Goal: Task Accomplishment & Management: Use online tool/utility

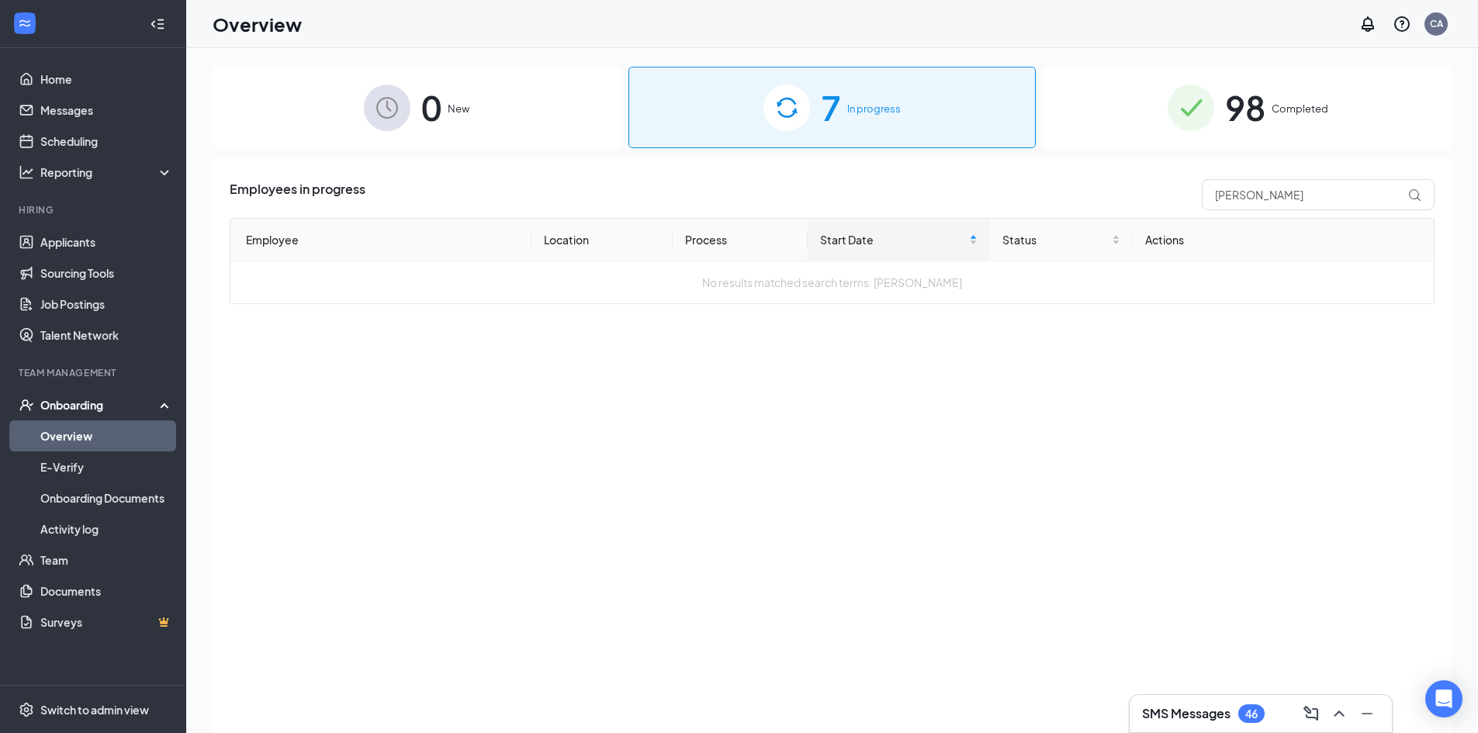
click at [874, 128] on div "7 In progress" at bounding box center [833, 107] width 408 height 81
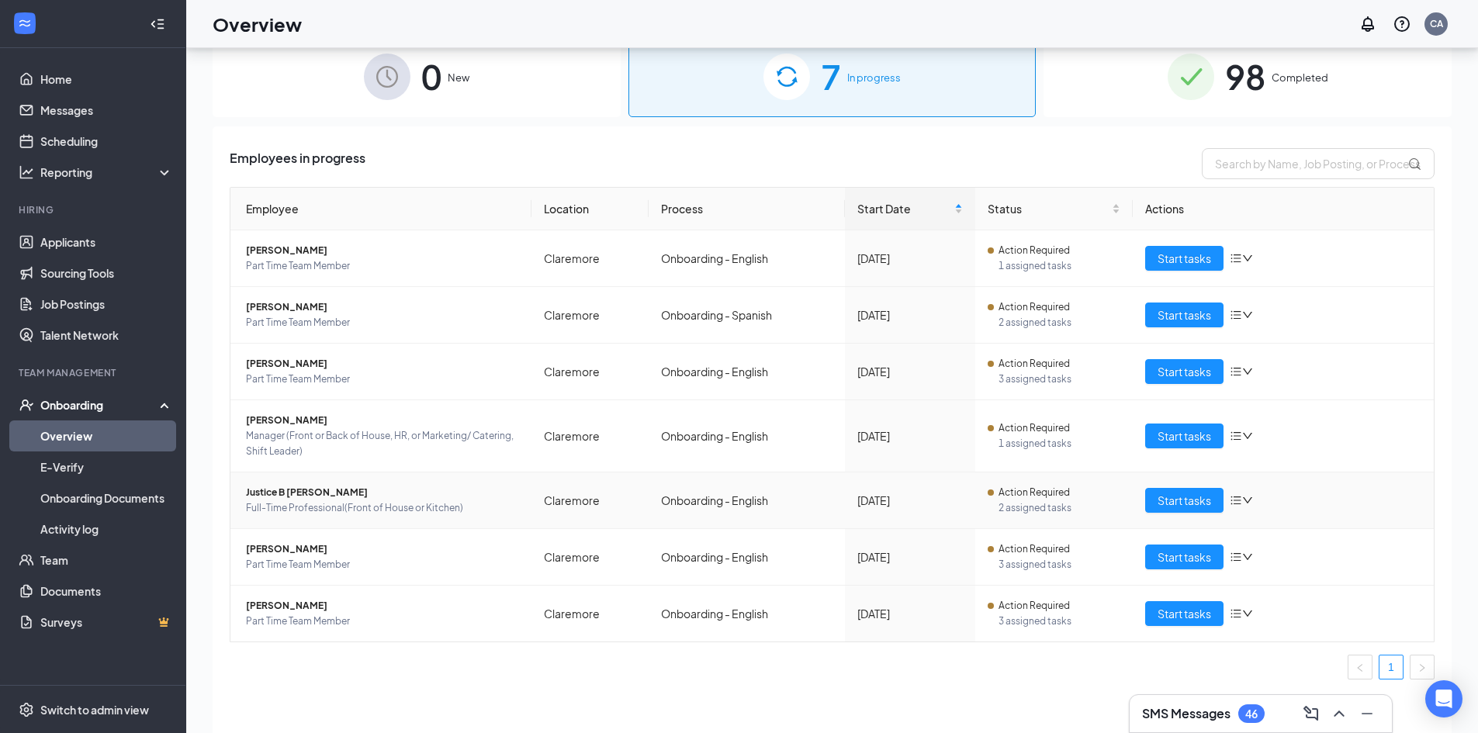
scroll to position [70, 0]
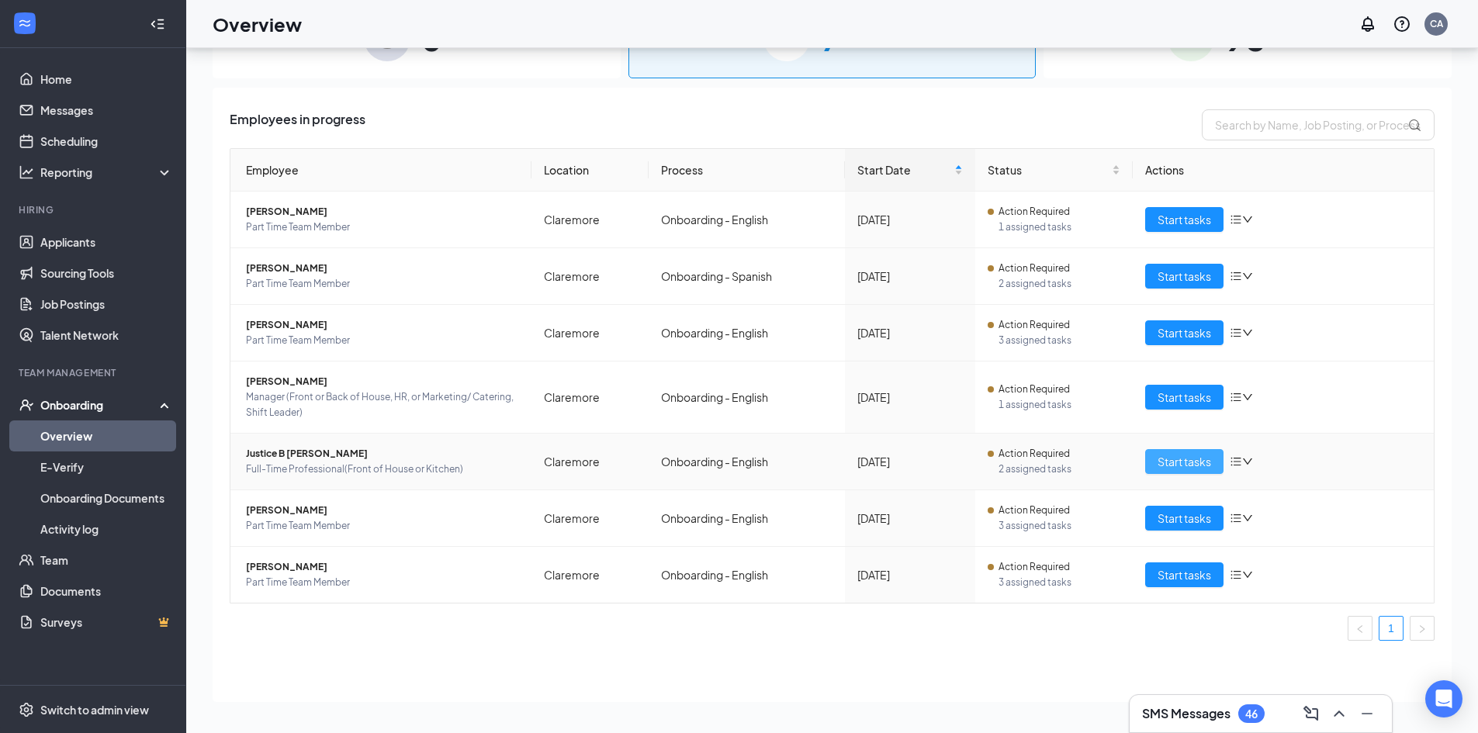
click at [1201, 462] on span "Start tasks" at bounding box center [1185, 461] width 54 height 17
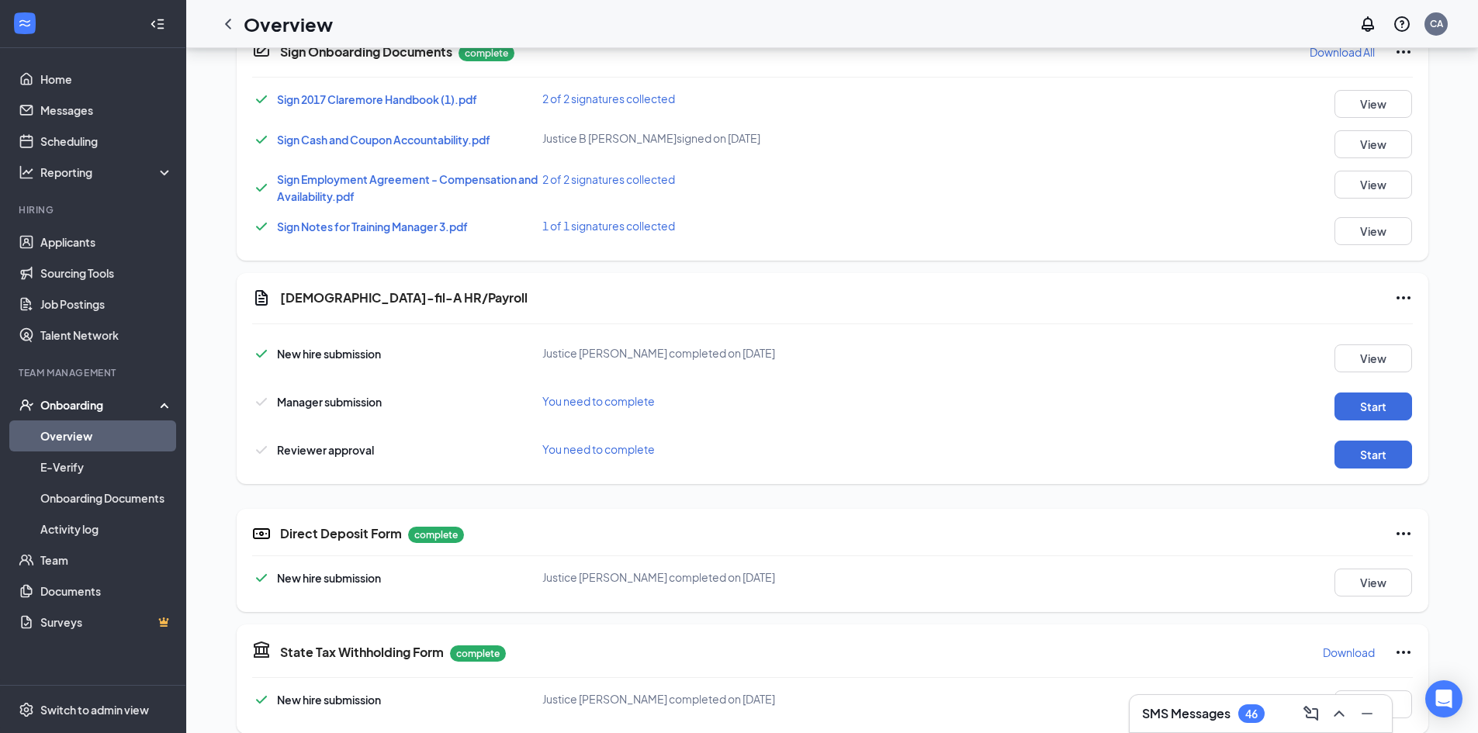
scroll to position [685, 0]
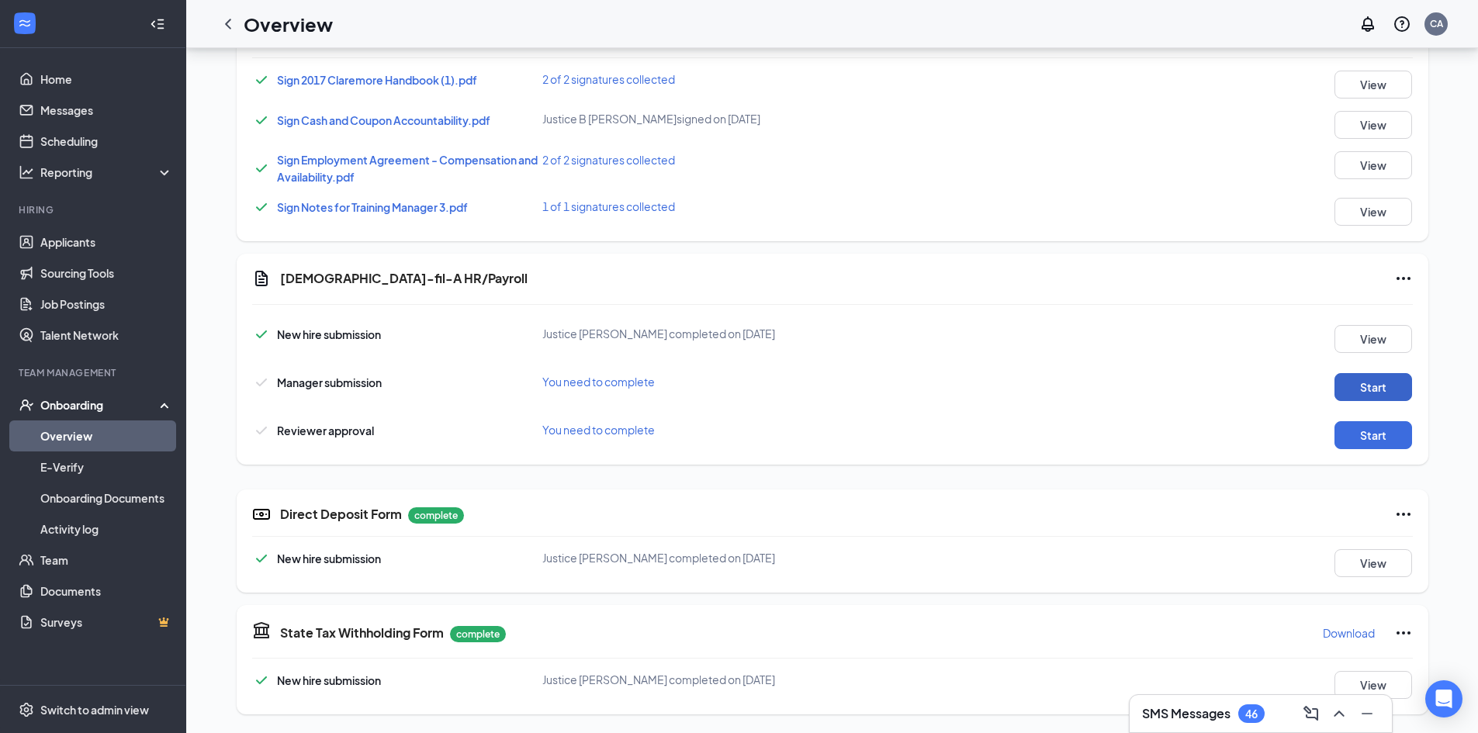
click at [1379, 395] on button "Start" at bounding box center [1374, 387] width 78 height 28
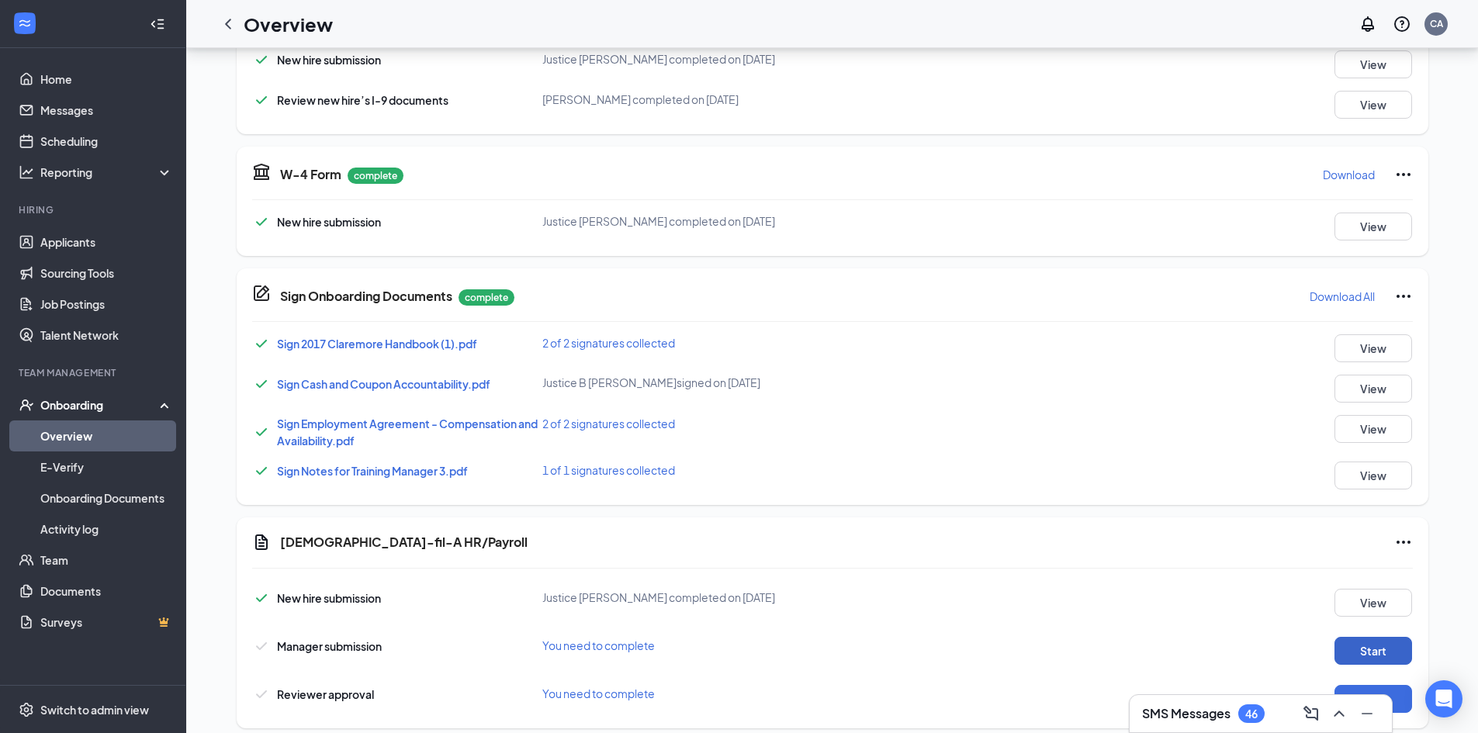
scroll to position [543, 0]
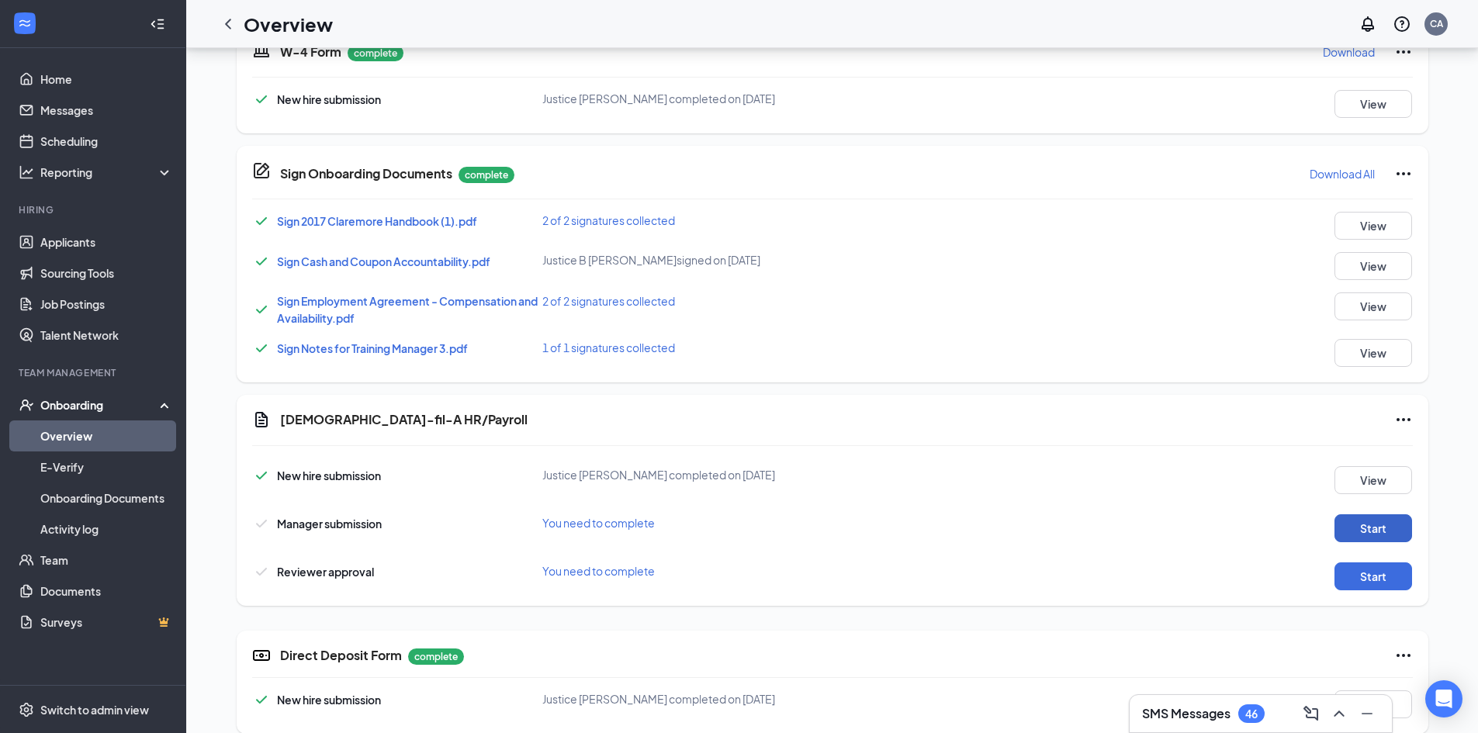
click at [1385, 531] on button "Start" at bounding box center [1374, 529] width 78 height 28
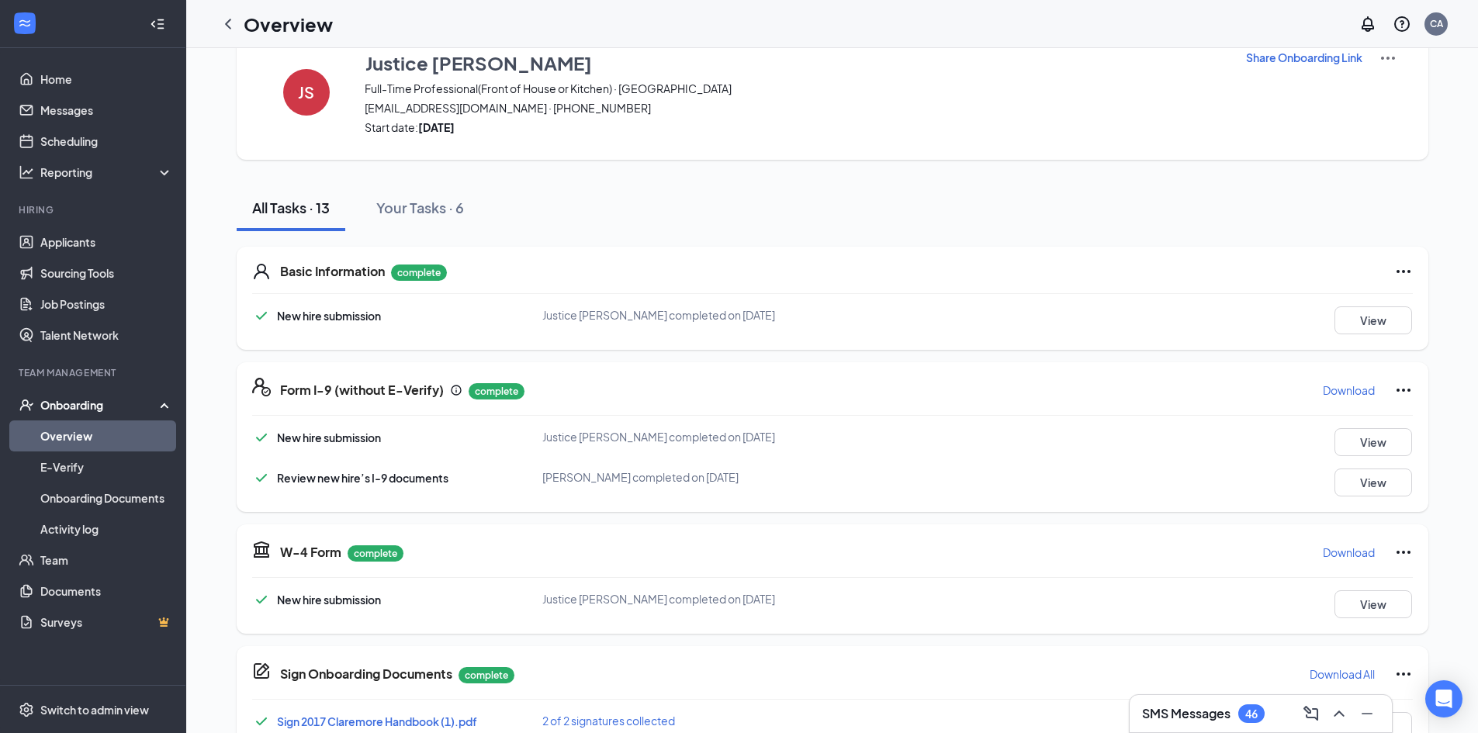
scroll to position [0, 0]
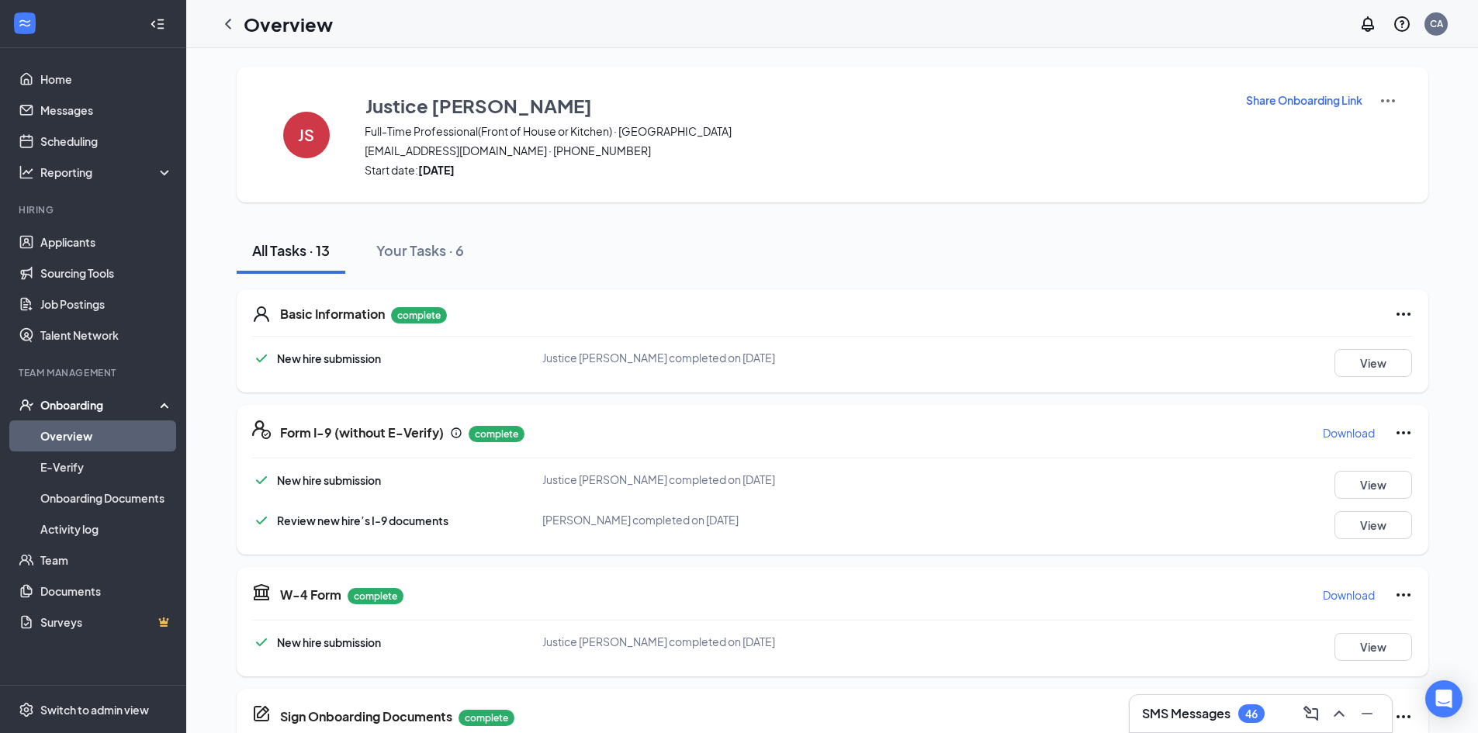
click at [72, 407] on div "Onboarding" at bounding box center [100, 405] width 120 height 16
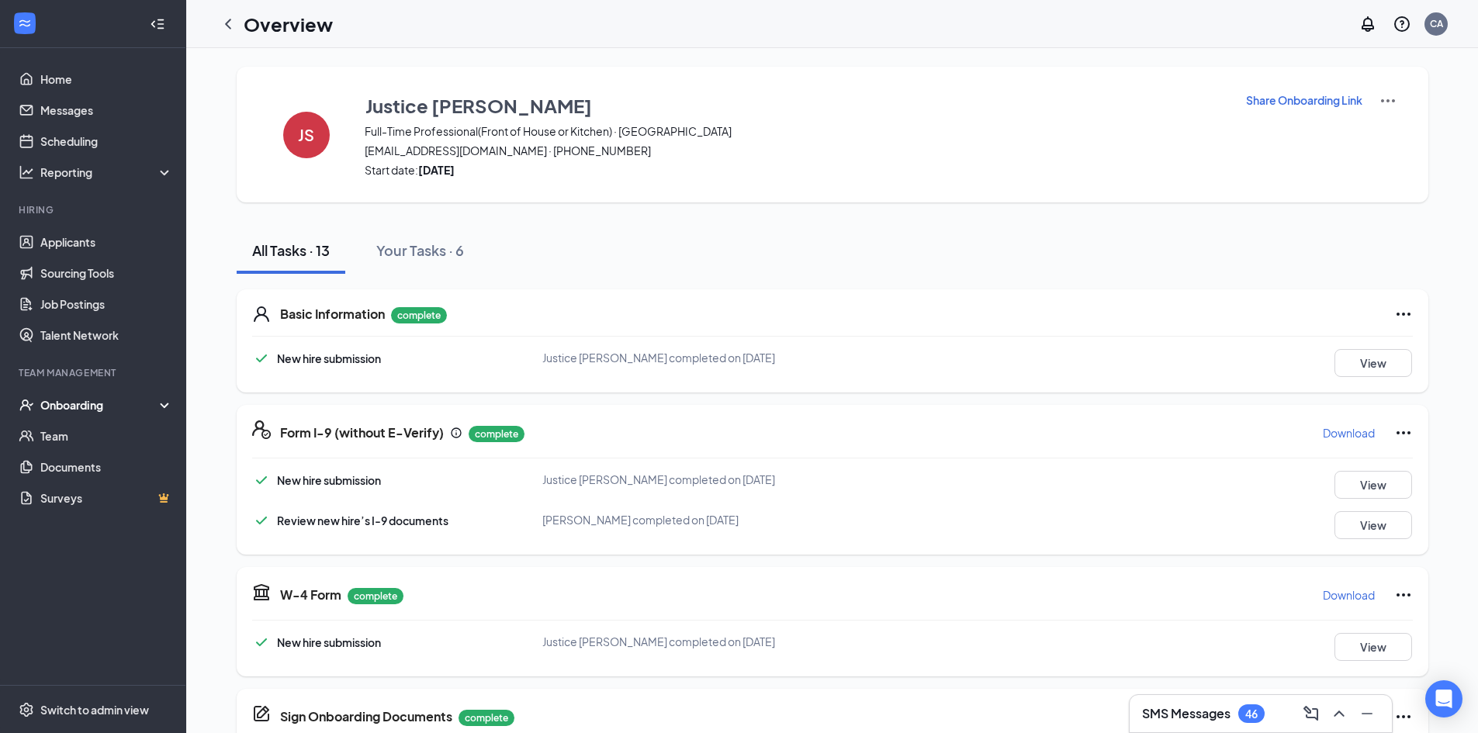
click at [74, 407] on div "Onboarding" at bounding box center [100, 405] width 120 height 16
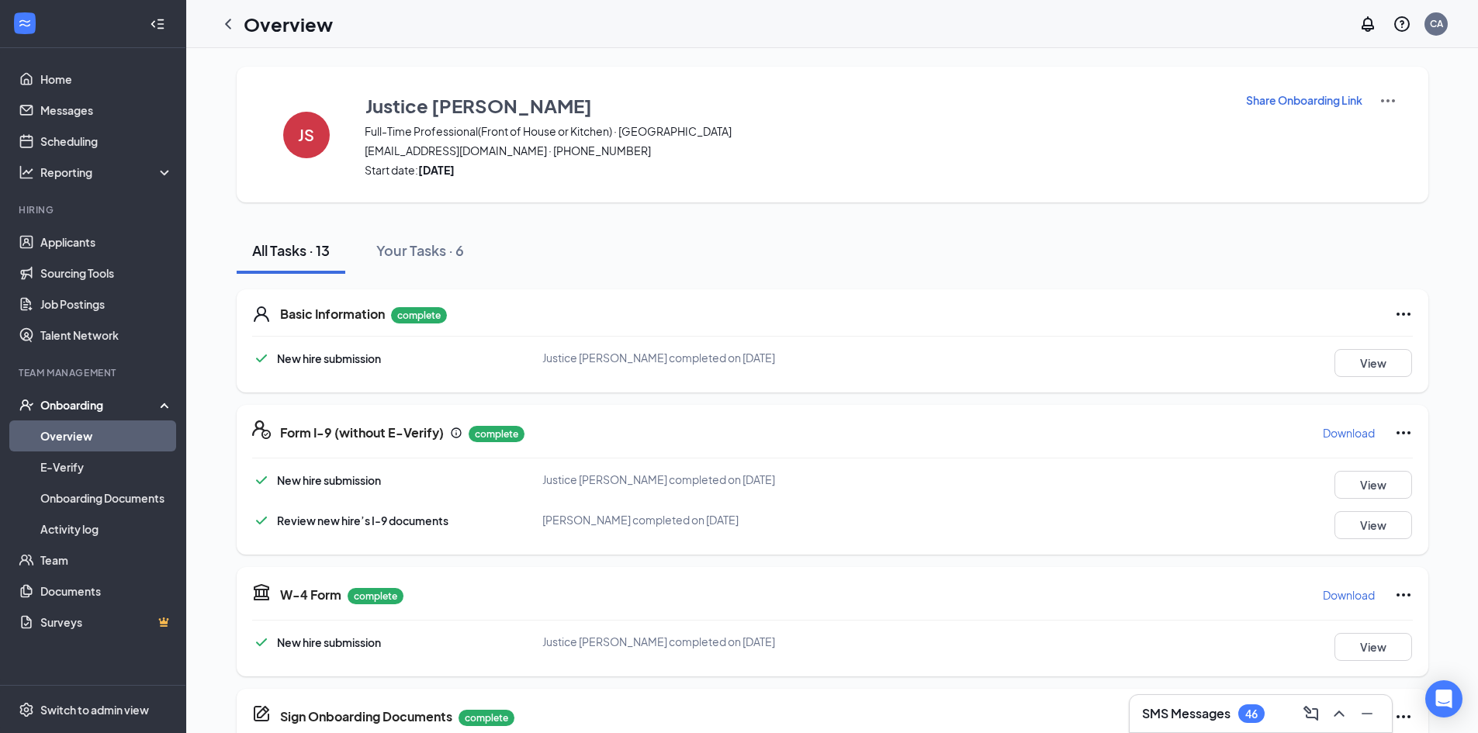
click at [77, 432] on link "Overview" at bounding box center [106, 436] width 133 height 31
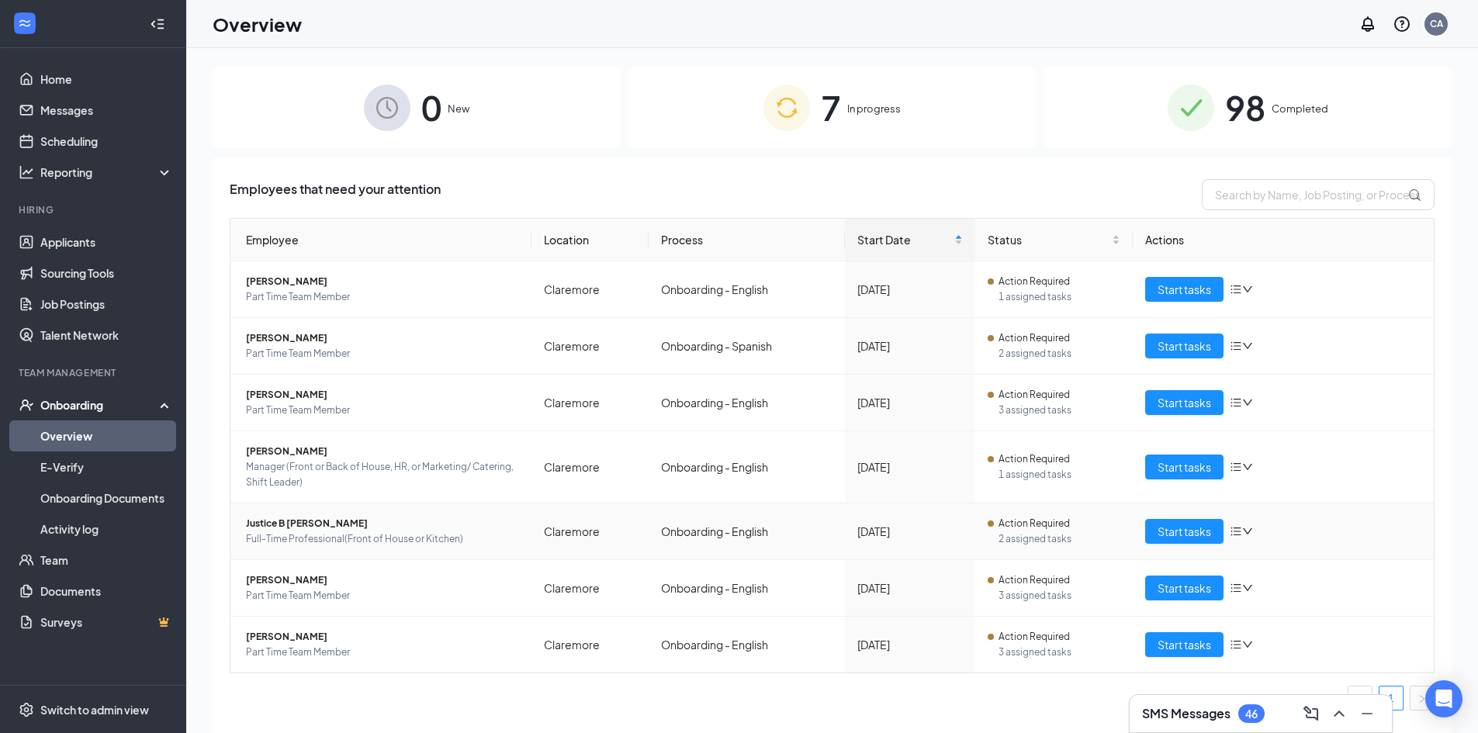
click at [305, 521] on span "Justice B [PERSON_NAME]" at bounding box center [382, 524] width 273 height 16
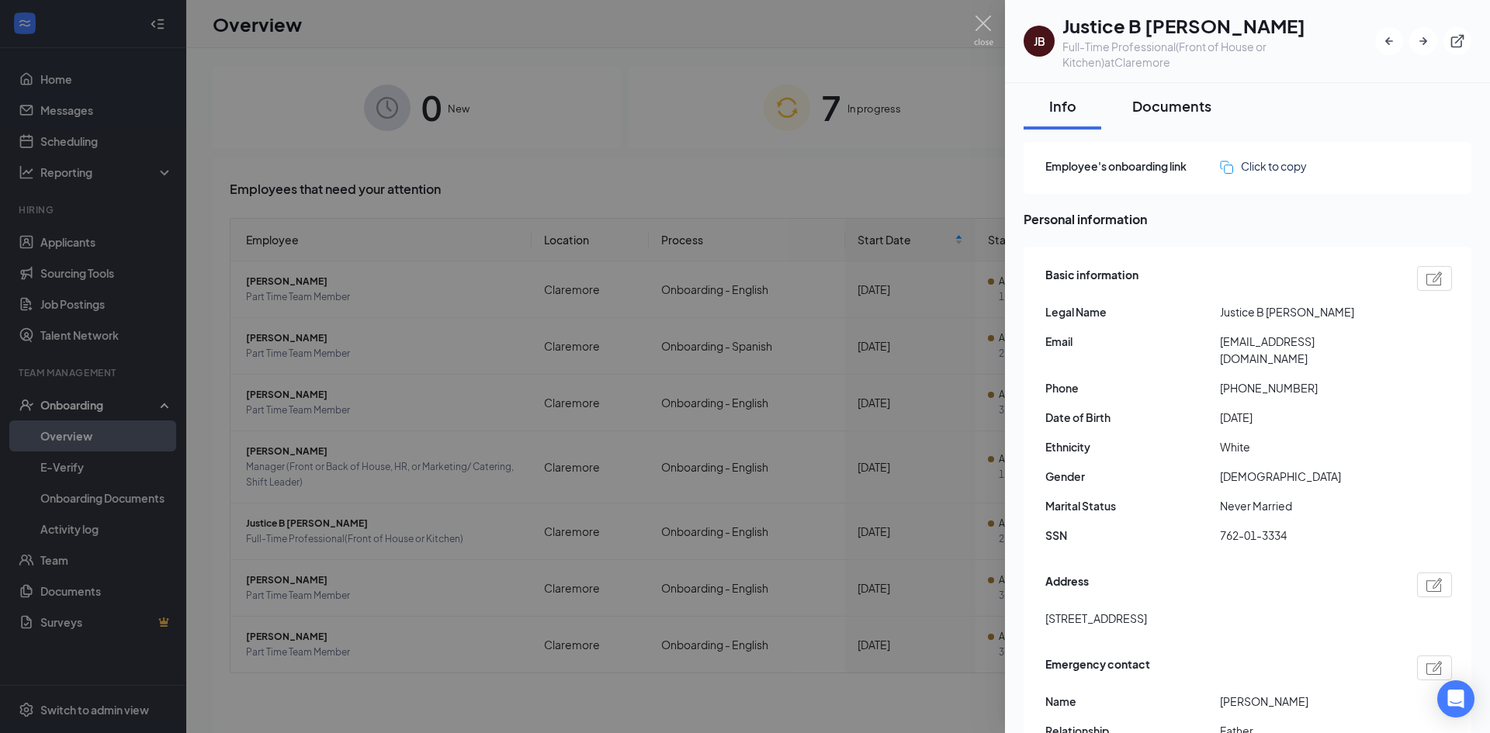
click at [1163, 102] on div "Documents" at bounding box center [1171, 105] width 79 height 19
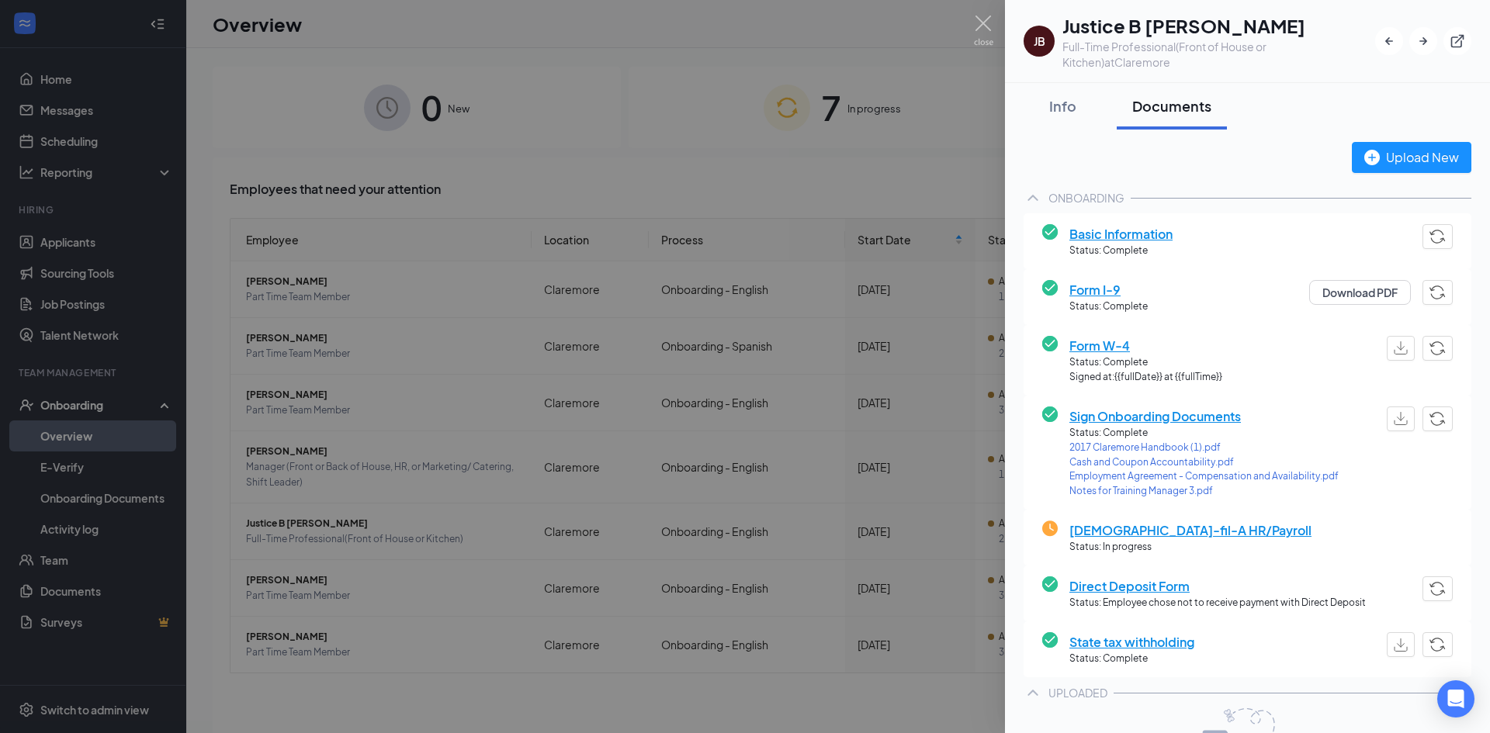
click at [1303, 479] on span "Employment Agreement - Compensation and Availability.pdf" at bounding box center [1203, 477] width 269 height 15
click at [861, 120] on div at bounding box center [745, 366] width 1490 height 733
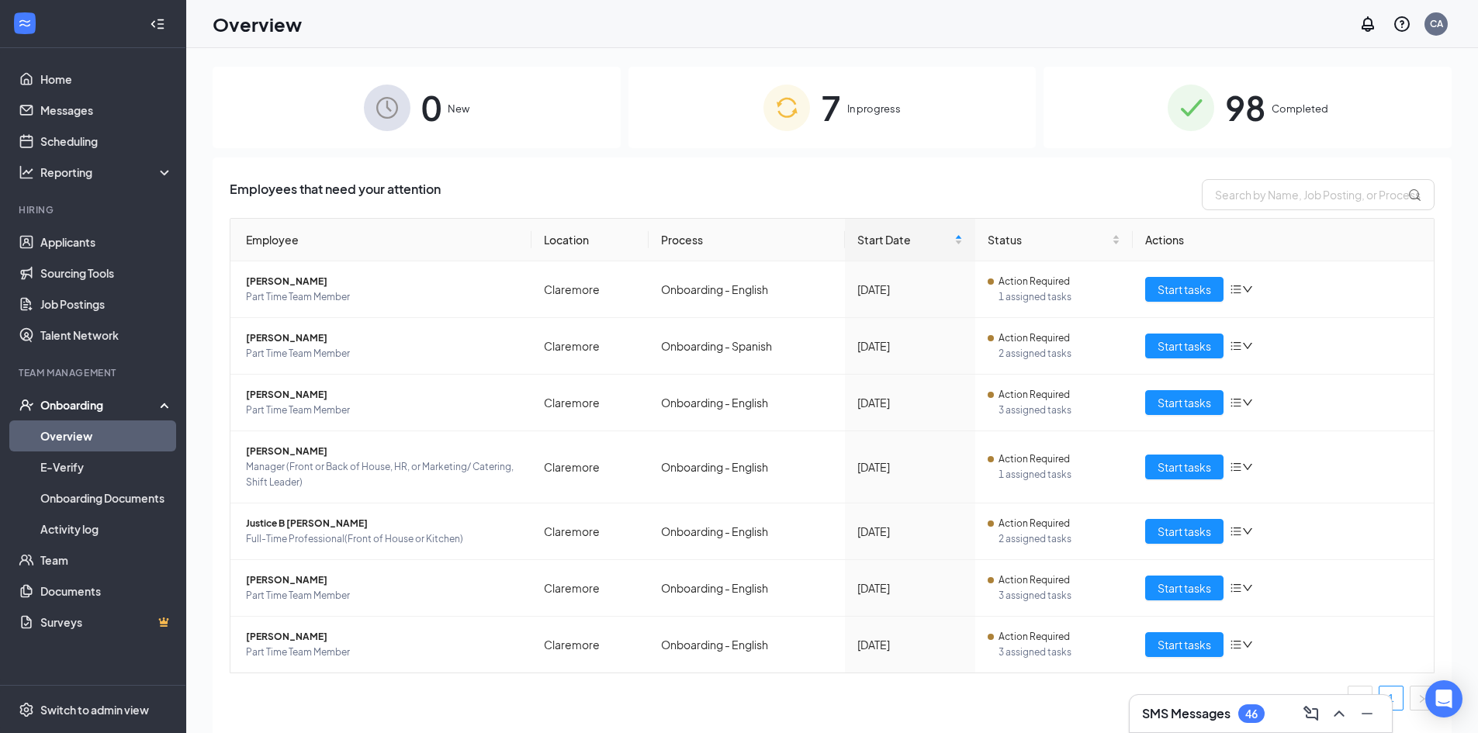
click at [879, 115] on span "In progress" at bounding box center [875, 109] width 54 height 16
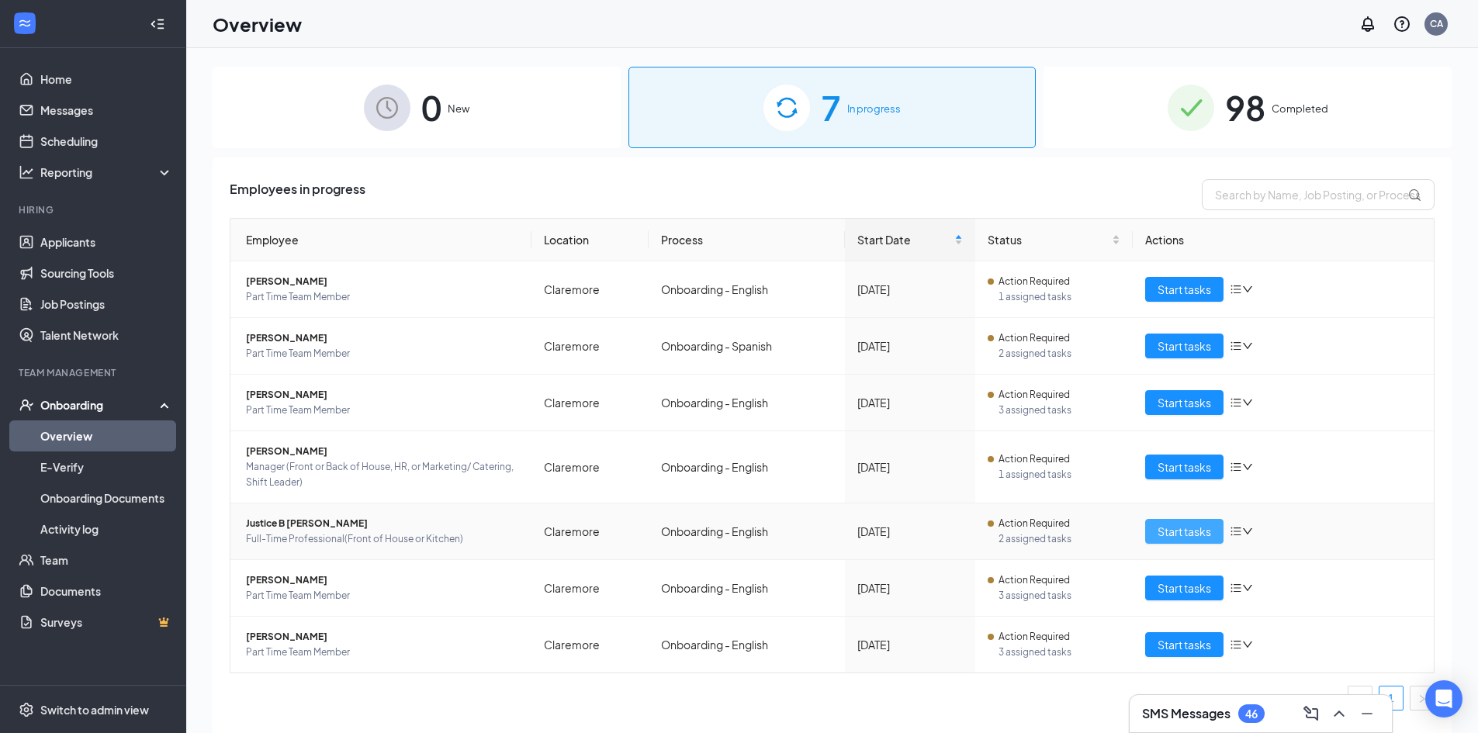
click at [1187, 534] on span "Start tasks" at bounding box center [1185, 531] width 54 height 17
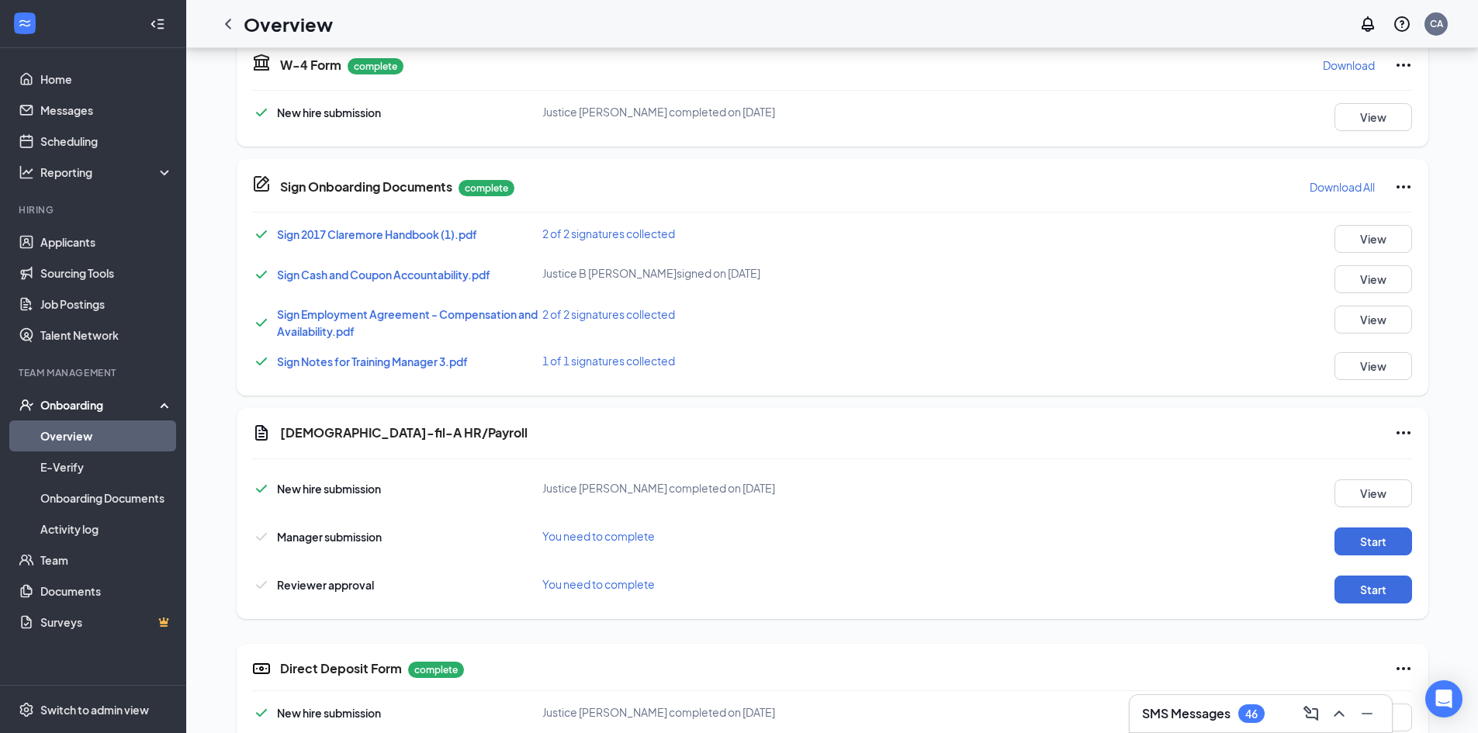
scroll to position [685, 0]
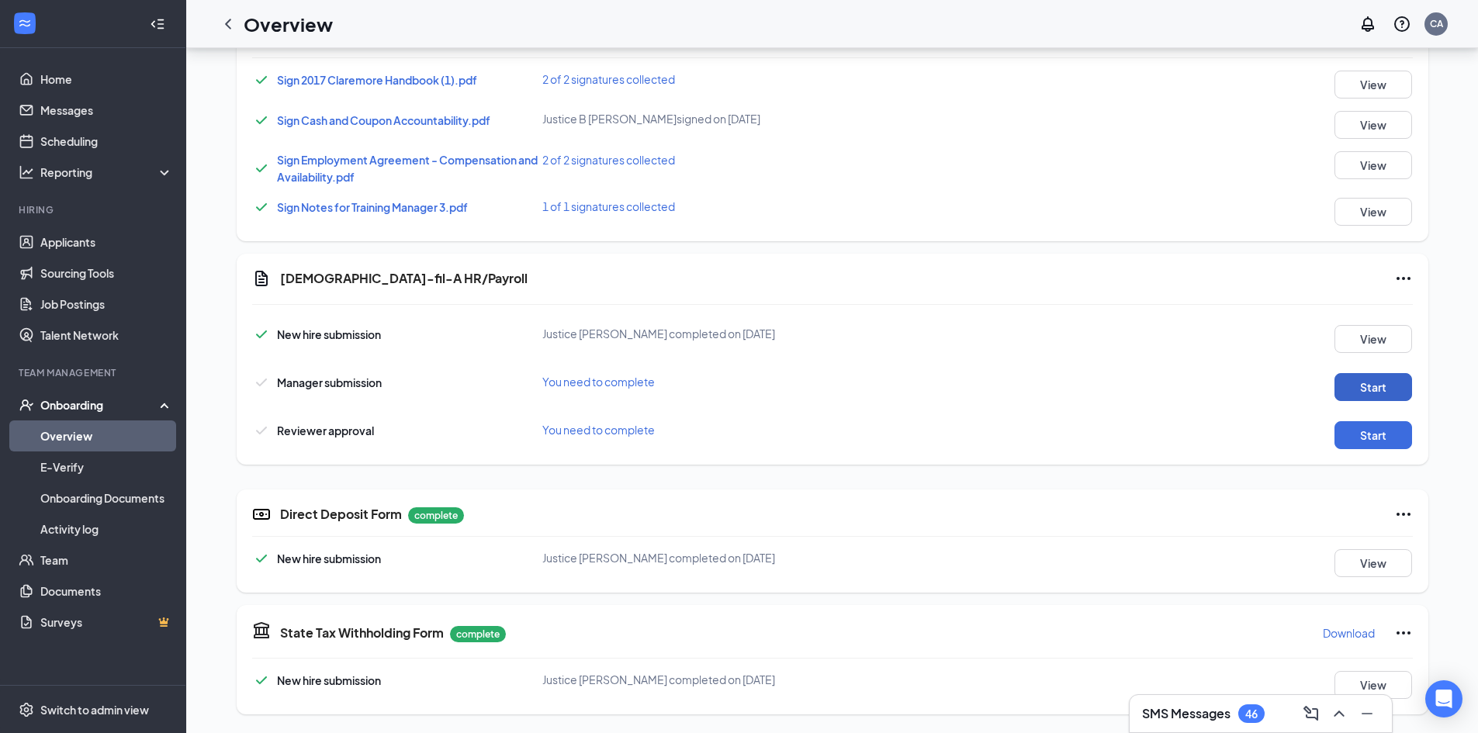
click at [1373, 381] on button "Start" at bounding box center [1374, 387] width 78 height 28
click at [1393, 433] on button "Start" at bounding box center [1374, 435] width 78 height 28
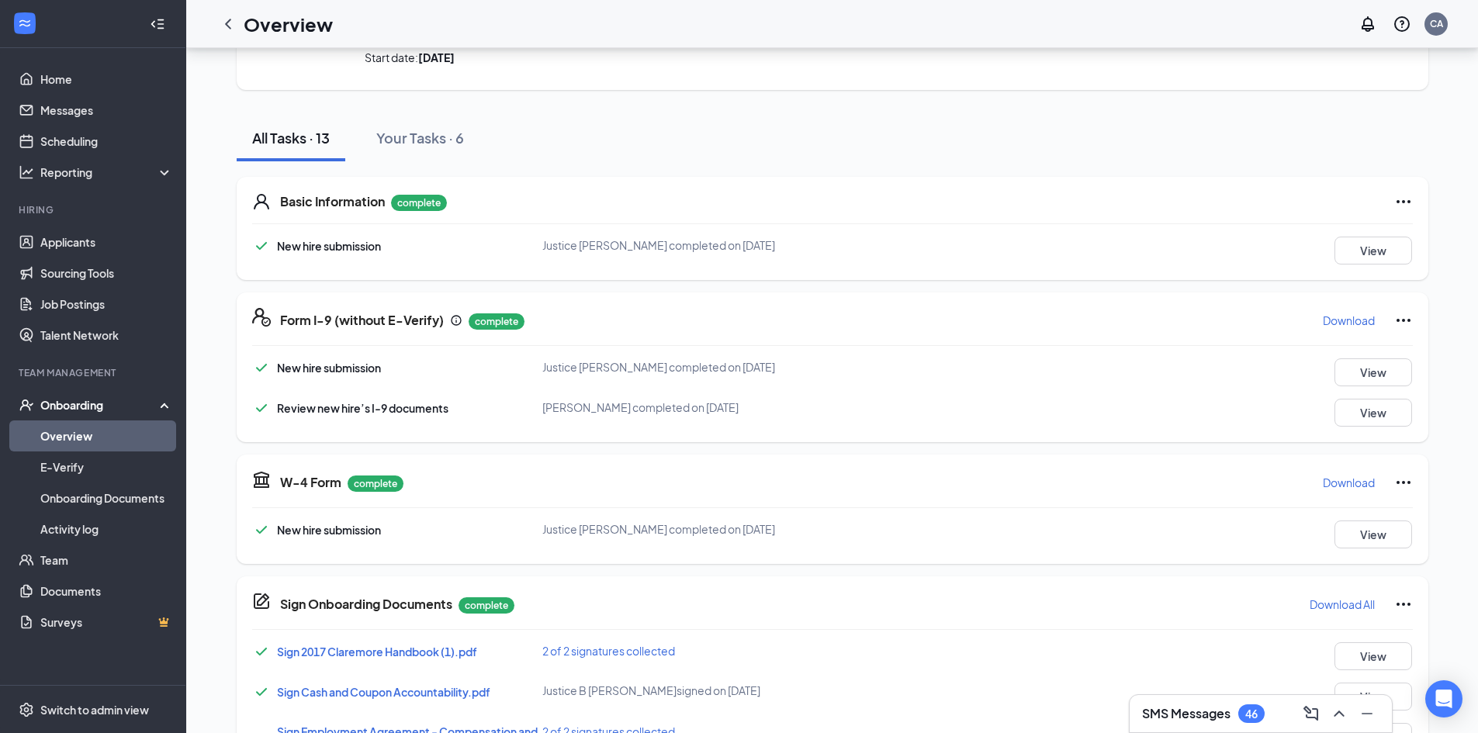
scroll to position [0, 0]
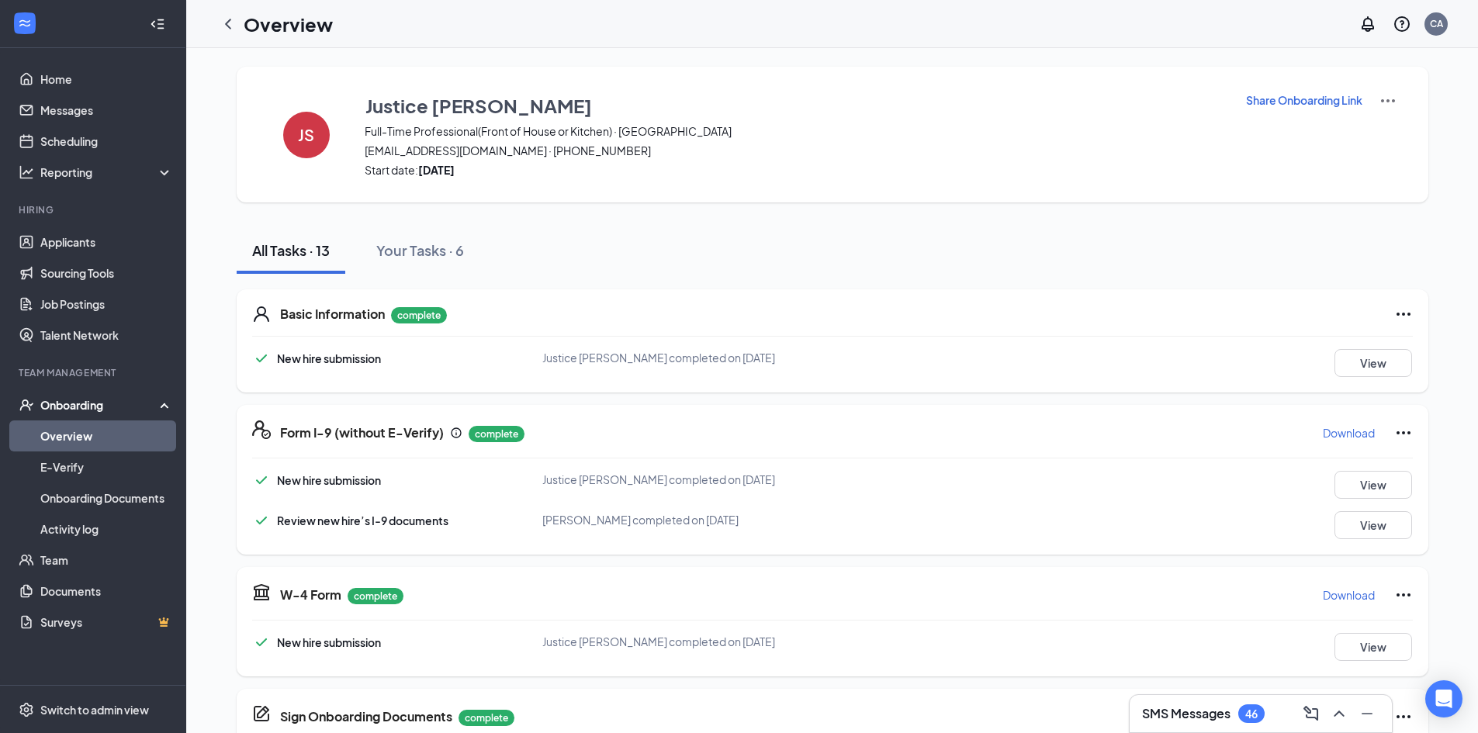
click at [107, 436] on link "Overview" at bounding box center [106, 436] width 133 height 31
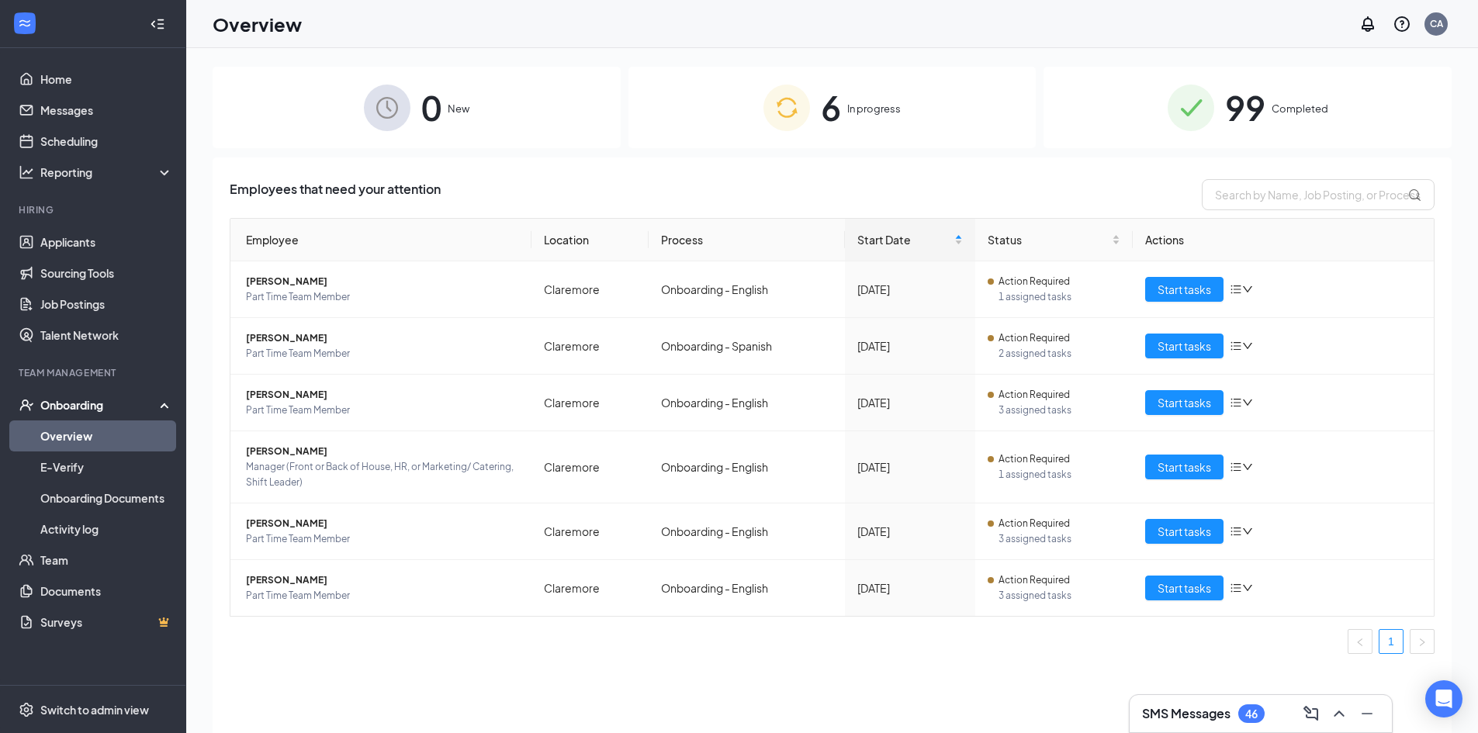
click at [875, 106] on span "In progress" at bounding box center [875, 109] width 54 height 16
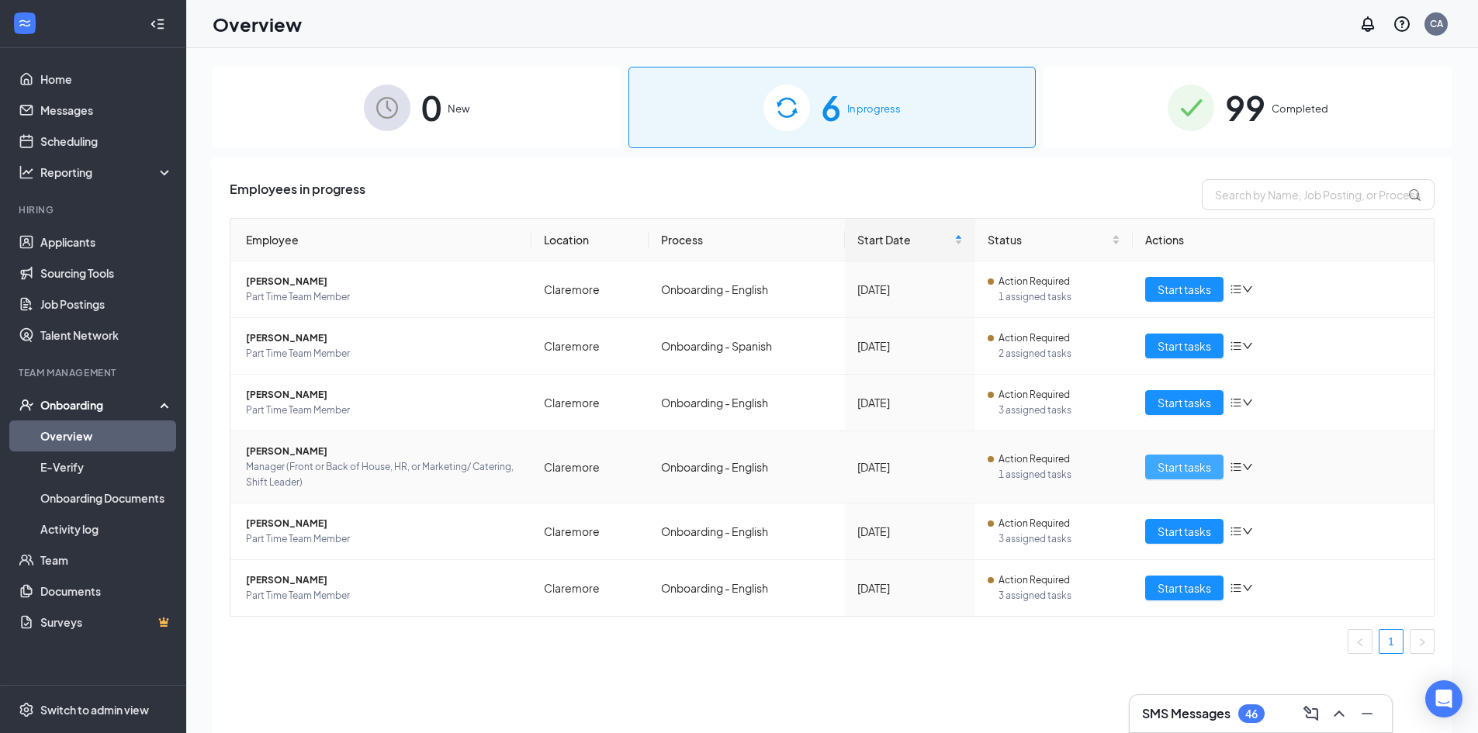
click at [1165, 465] on span "Start tasks" at bounding box center [1185, 467] width 54 height 17
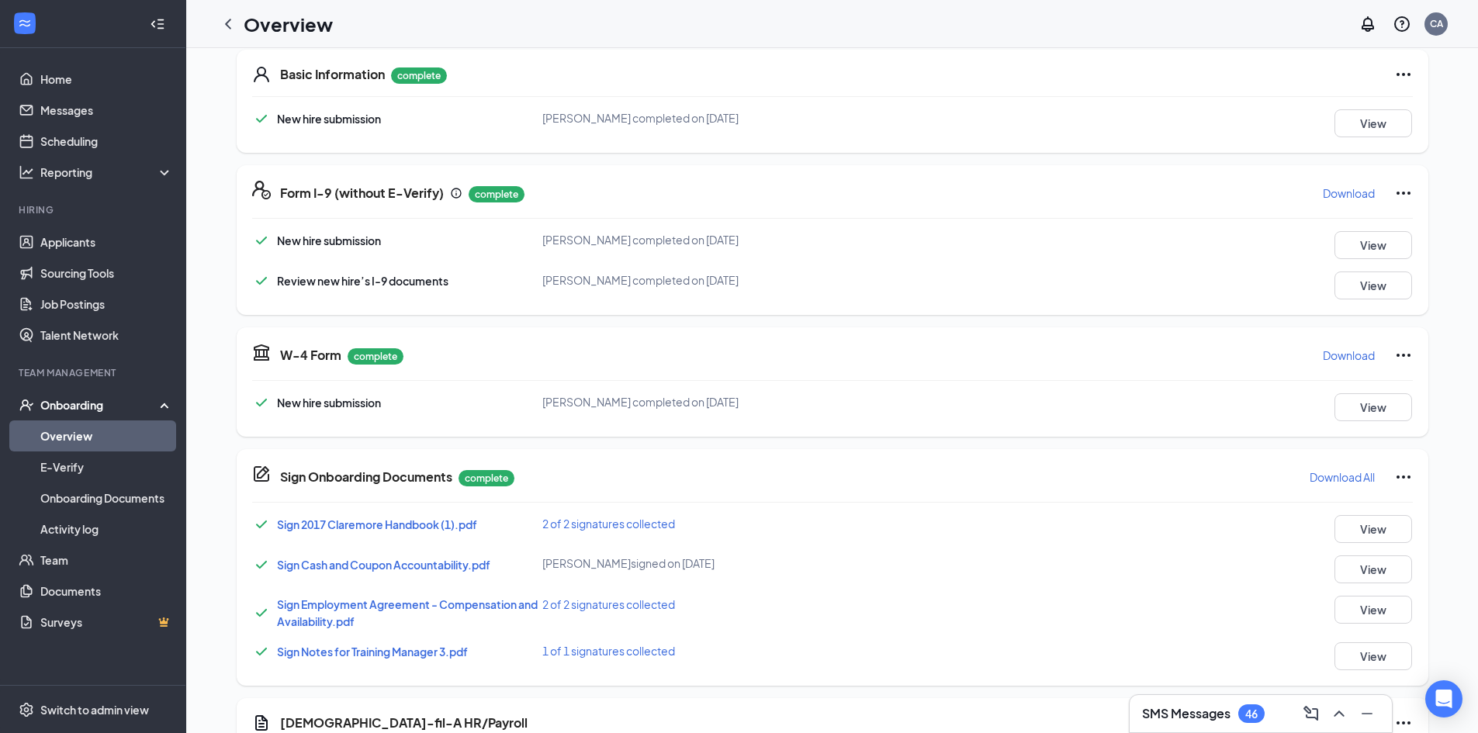
scroll to position [698, 0]
click at [76, 432] on link "Overview" at bounding box center [106, 436] width 133 height 31
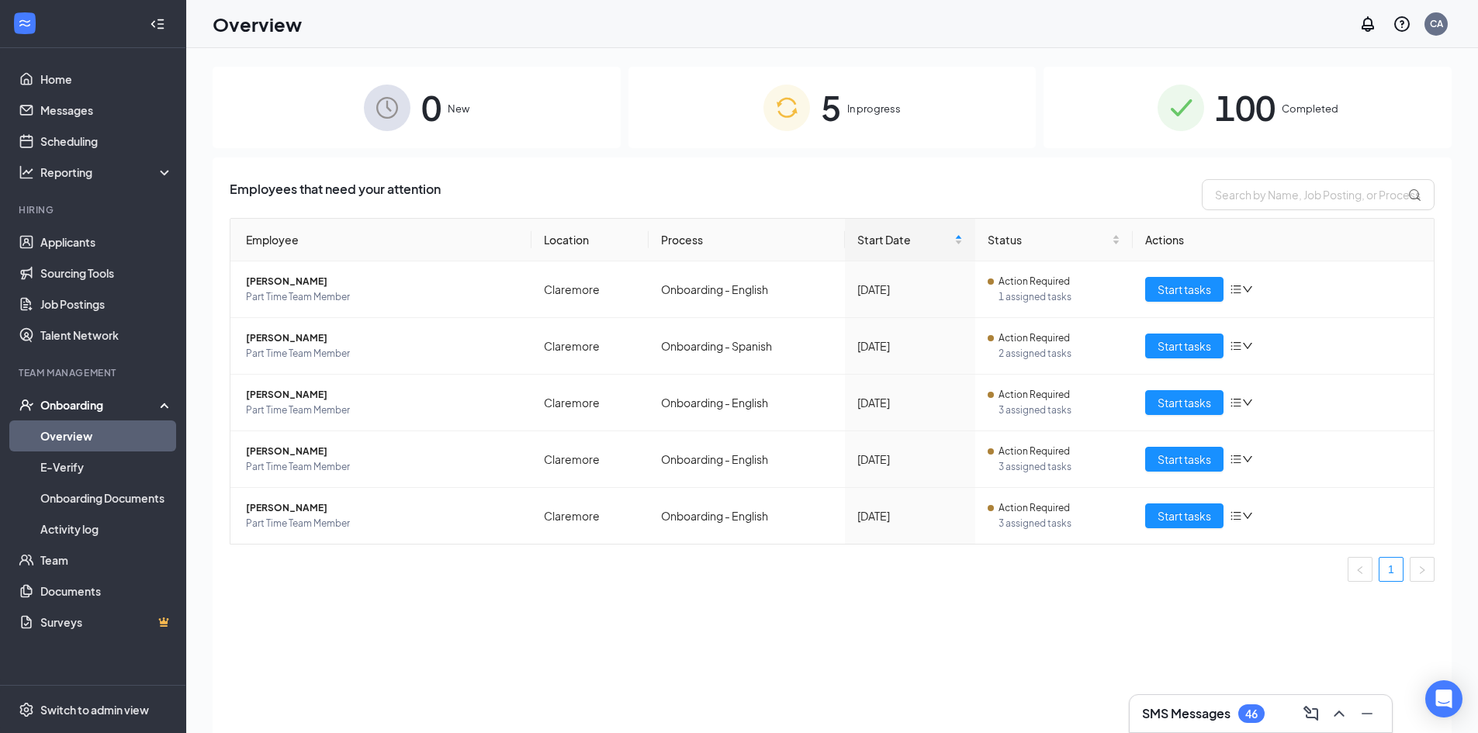
click at [849, 109] on span "In progress" at bounding box center [875, 109] width 54 height 16
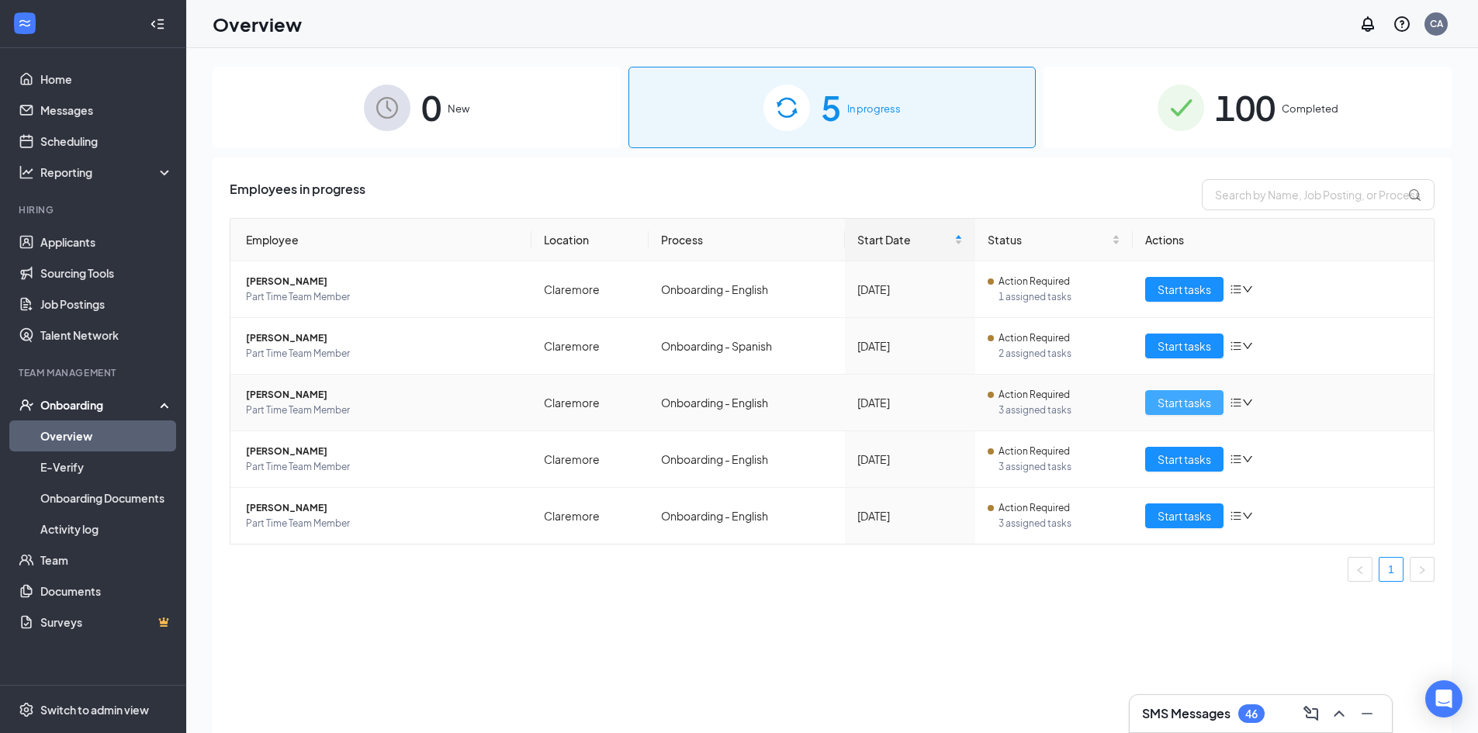
click at [1209, 403] on span "Start tasks" at bounding box center [1185, 402] width 54 height 17
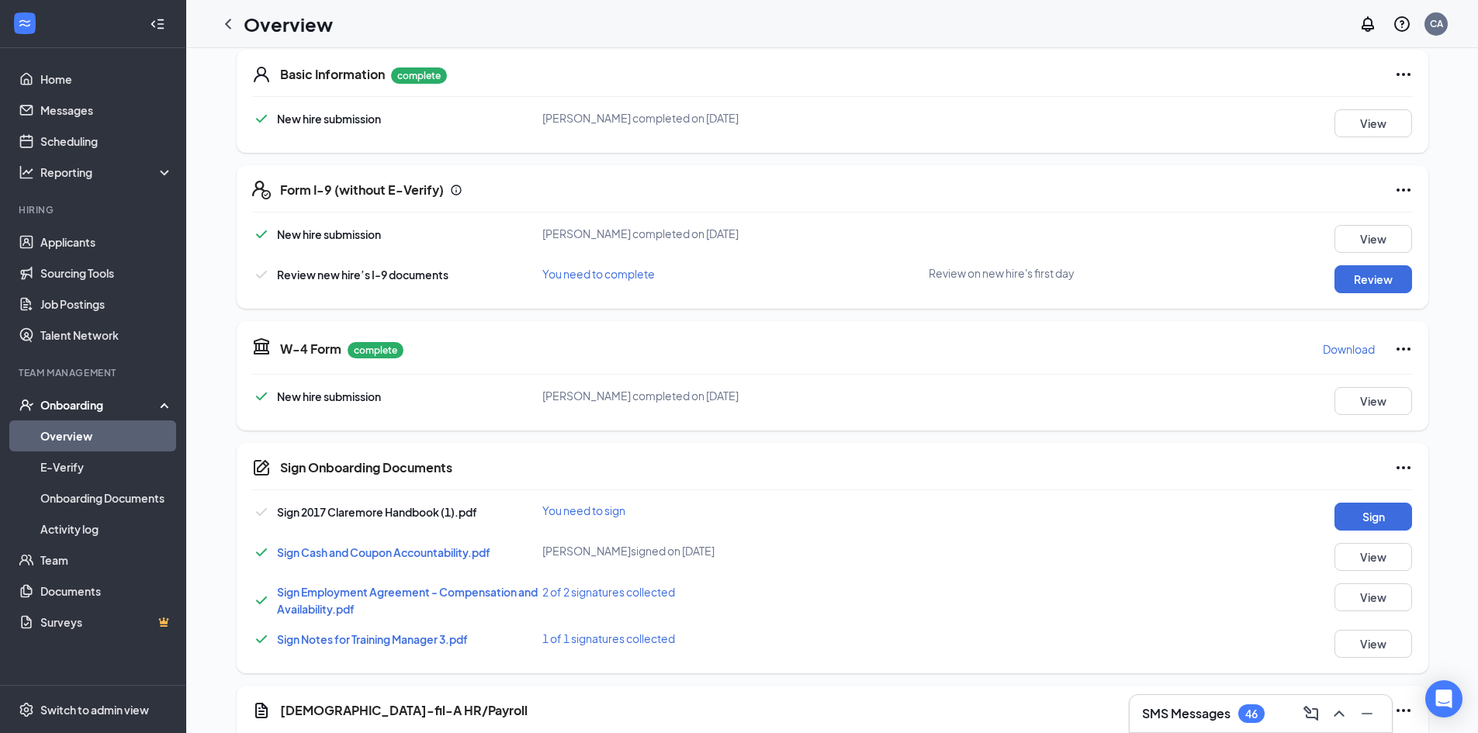
scroll to position [698, 0]
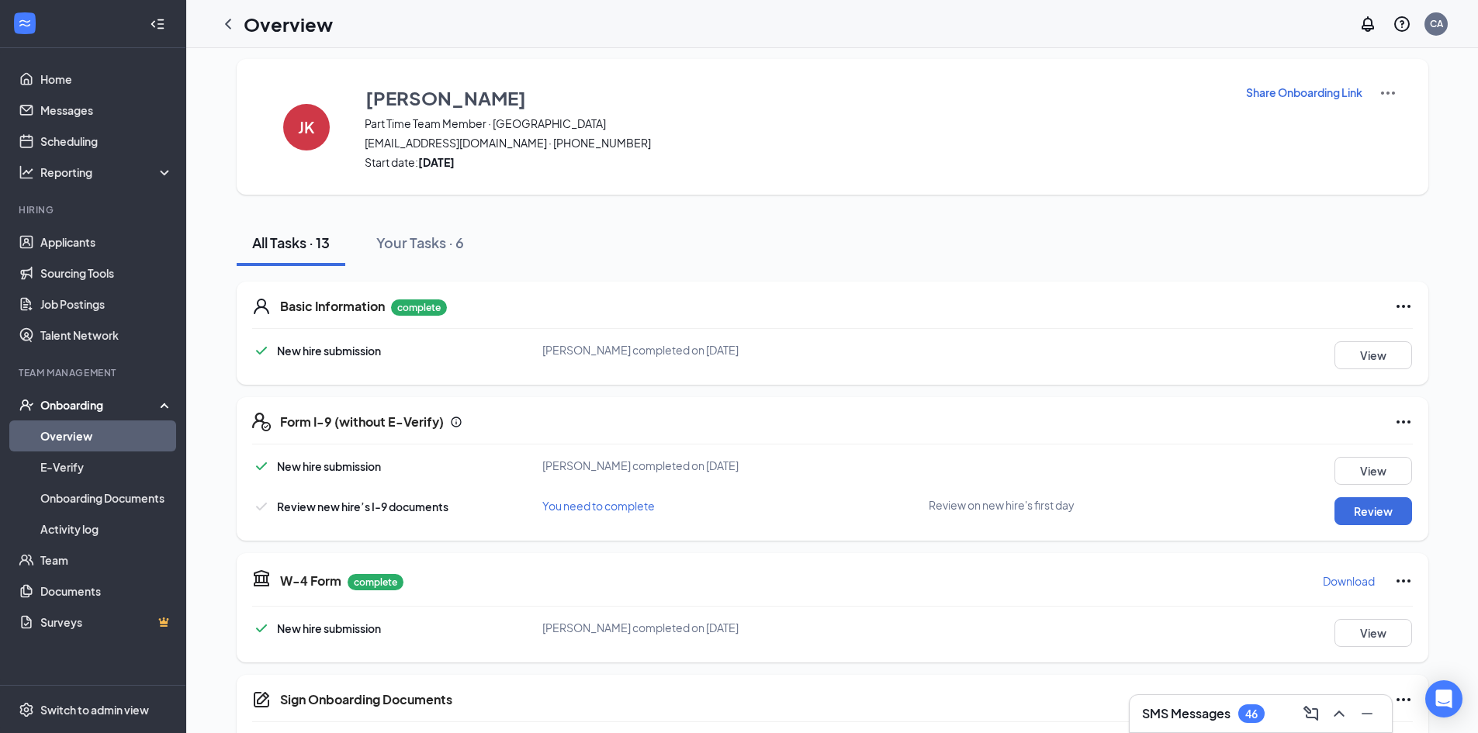
scroll to position [0, 0]
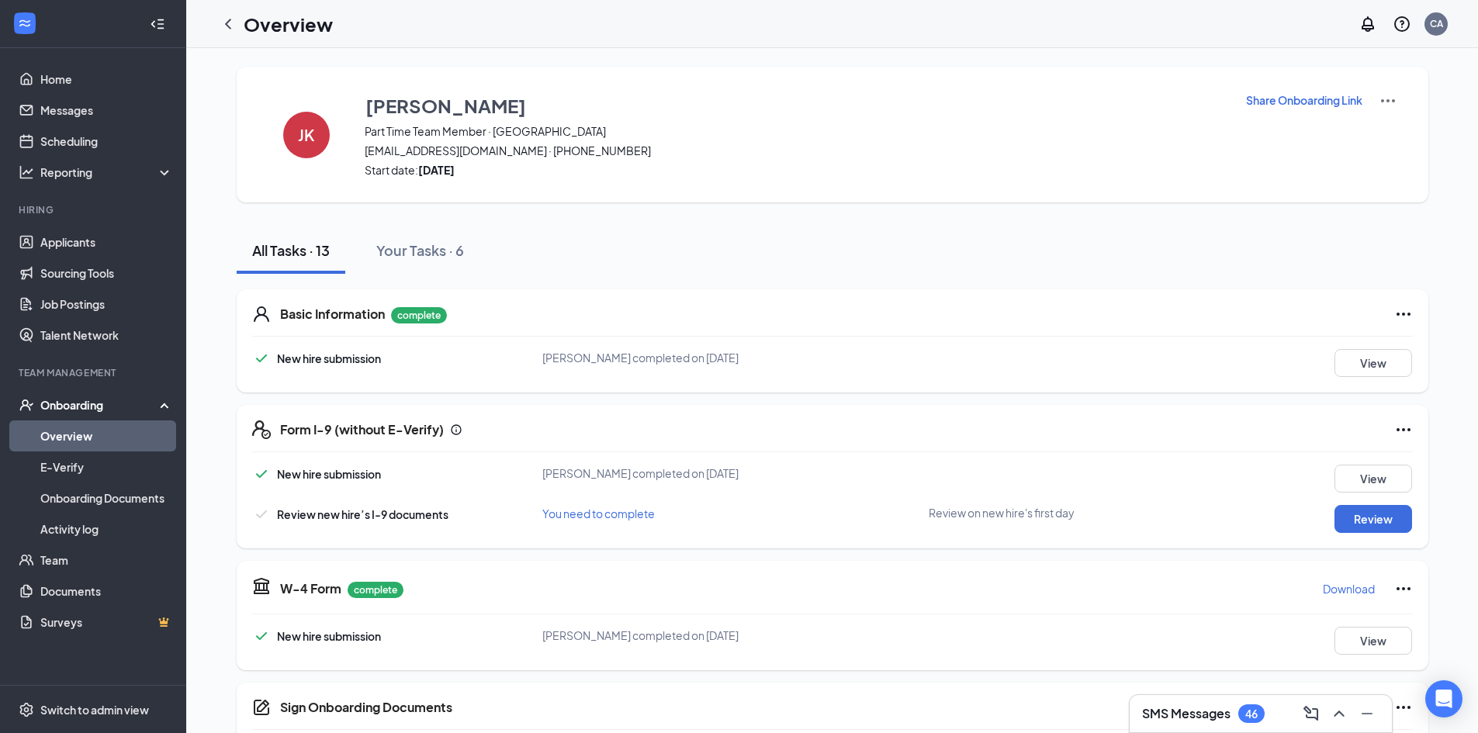
click at [92, 432] on link "Overview" at bounding box center [106, 436] width 133 height 31
